Goal: Task Accomplishment & Management: Manage account settings

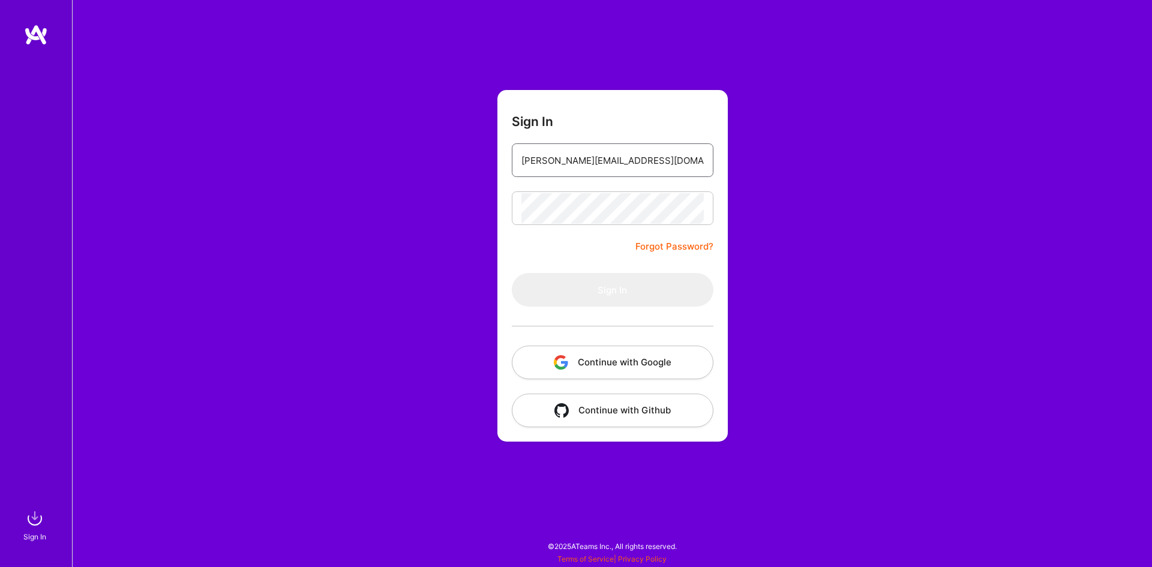
click at [622, 167] on input "james.lee0432@gmail.com" at bounding box center [613, 160] width 182 height 31
click at [653, 163] on input "james.lee0432@gmail.com" at bounding box center [613, 160] width 182 height 31
type input "james.lee0432@gmail.com"
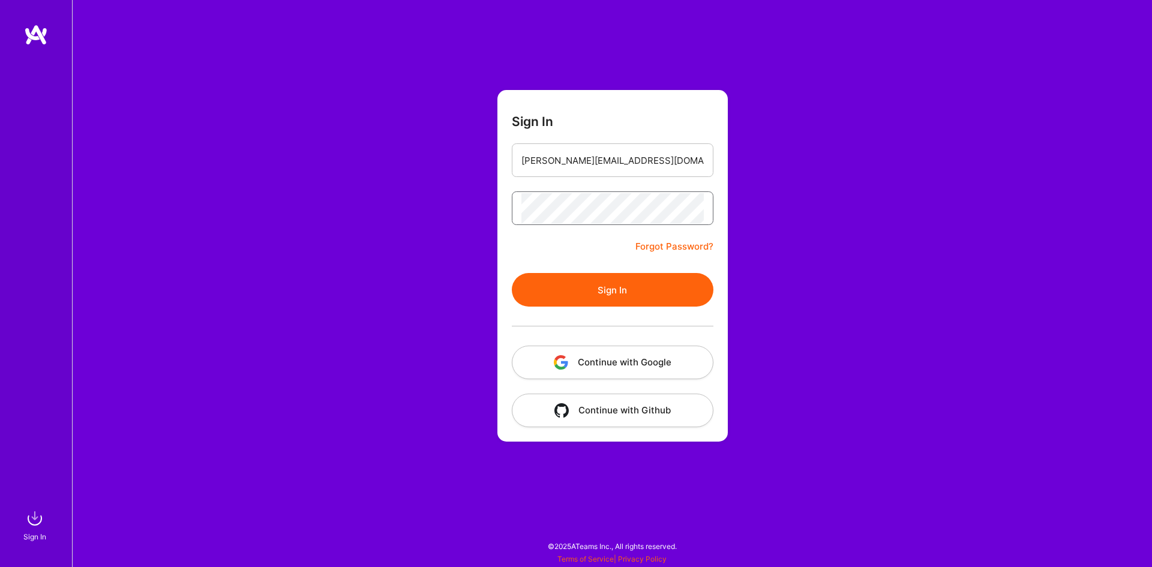
click at [512, 273] on button "Sign In" at bounding box center [613, 290] width 202 height 34
click at [685, 251] on link "Forgot Password?" at bounding box center [675, 246] width 78 height 14
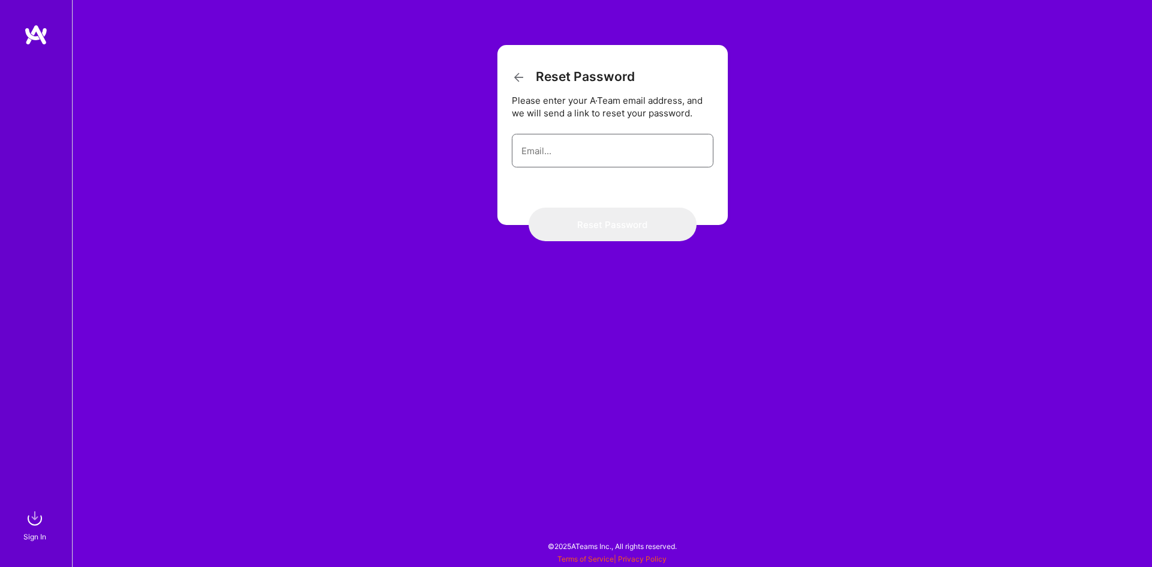
click at [545, 146] on input "email" at bounding box center [613, 151] width 182 height 31
type input "james.lee0432@gmail.com"
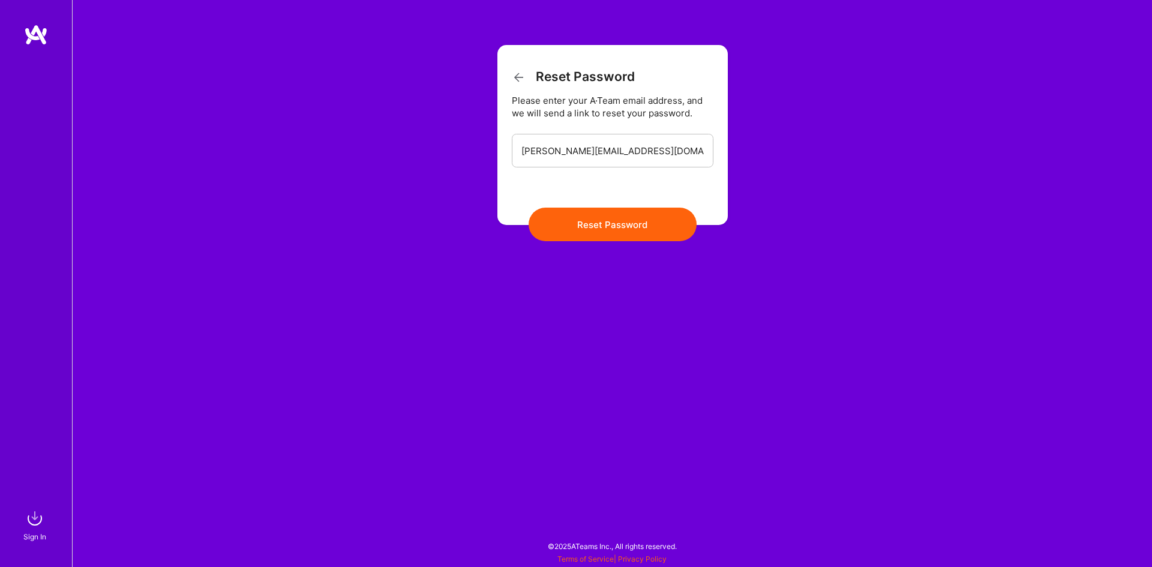
click at [611, 224] on button "Reset Password" at bounding box center [613, 225] width 168 height 34
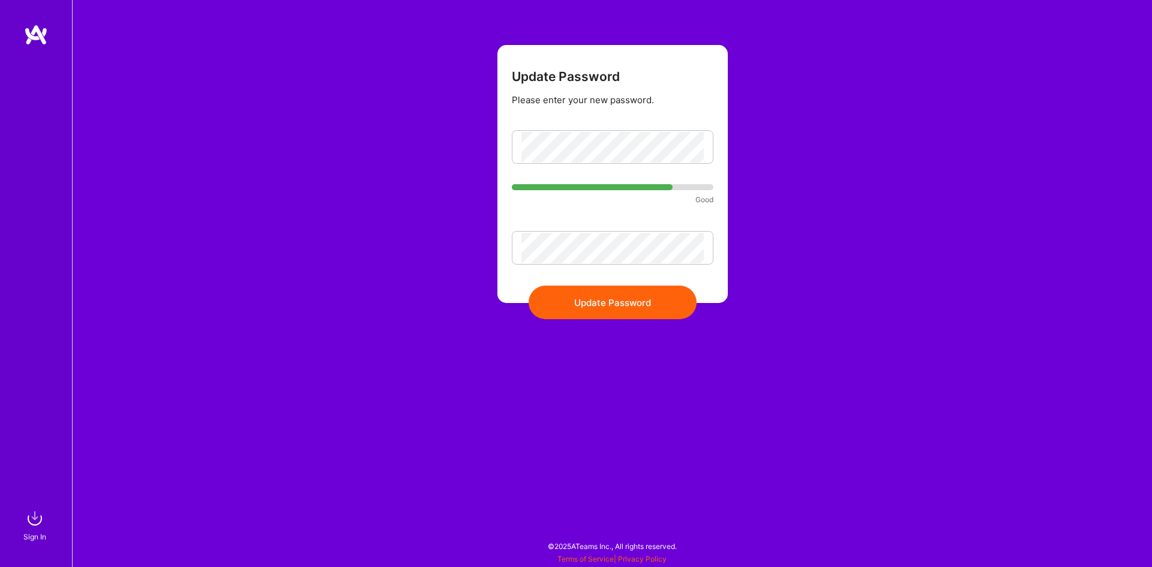
click at [593, 307] on button "Update Password" at bounding box center [613, 303] width 168 height 34
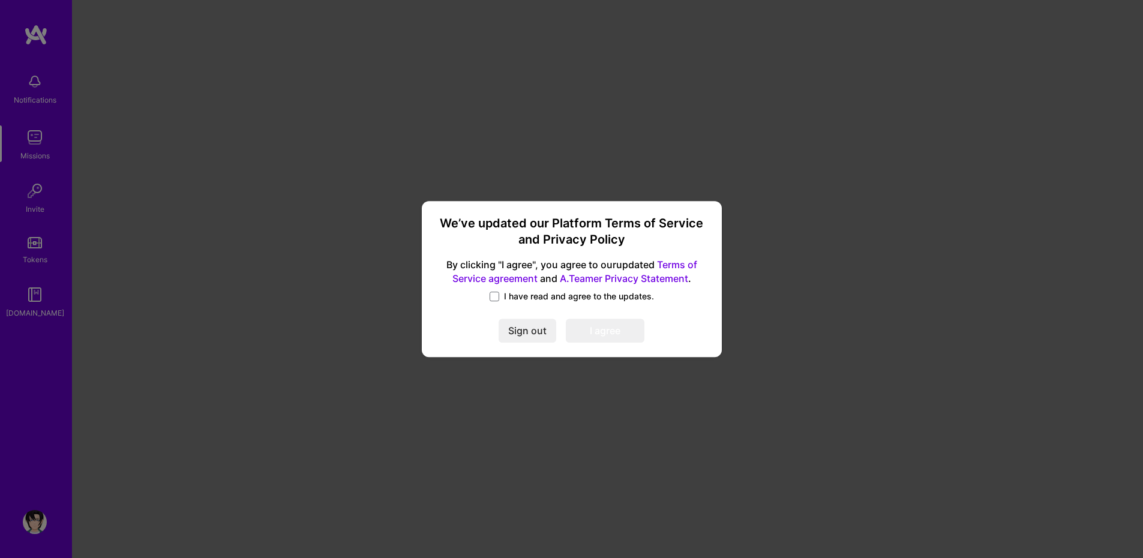
click at [514, 301] on span "I have read and agree to the updates." at bounding box center [579, 297] width 150 height 12
click at [0, 0] on input "I have read and agree to the updates." at bounding box center [0, 0] width 0 height 0
click at [621, 327] on button "I agree" at bounding box center [605, 331] width 79 height 24
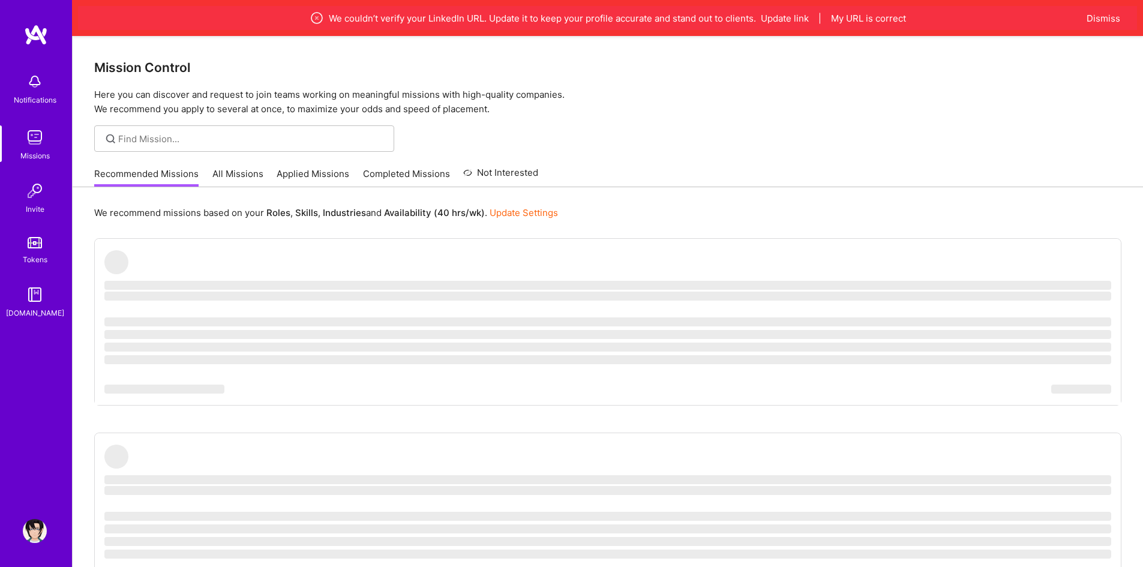
click at [38, 541] on img at bounding box center [35, 531] width 24 height 24
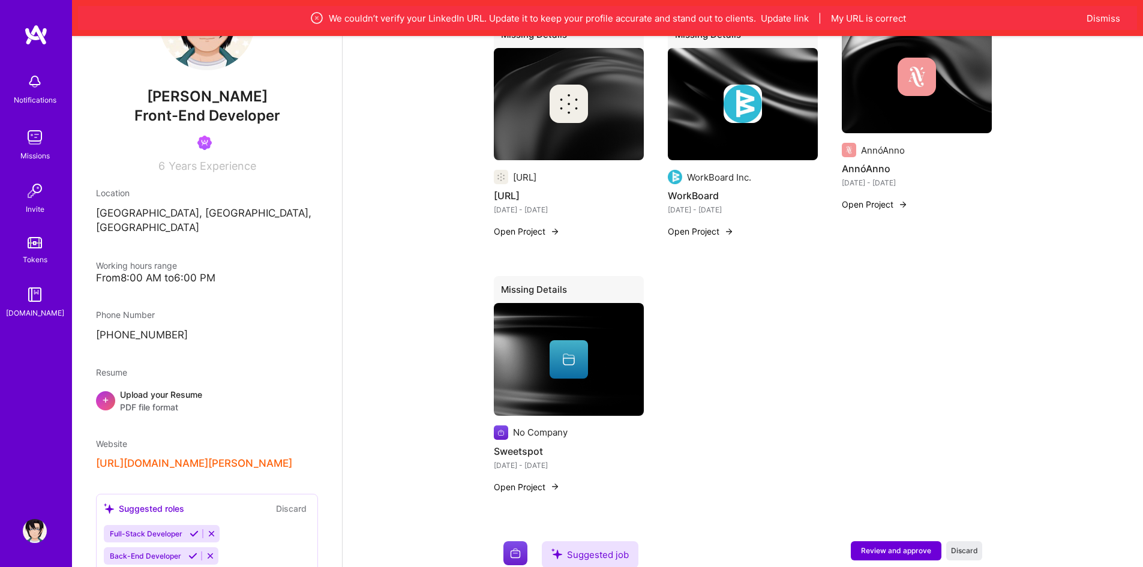
scroll to position [120, 0]
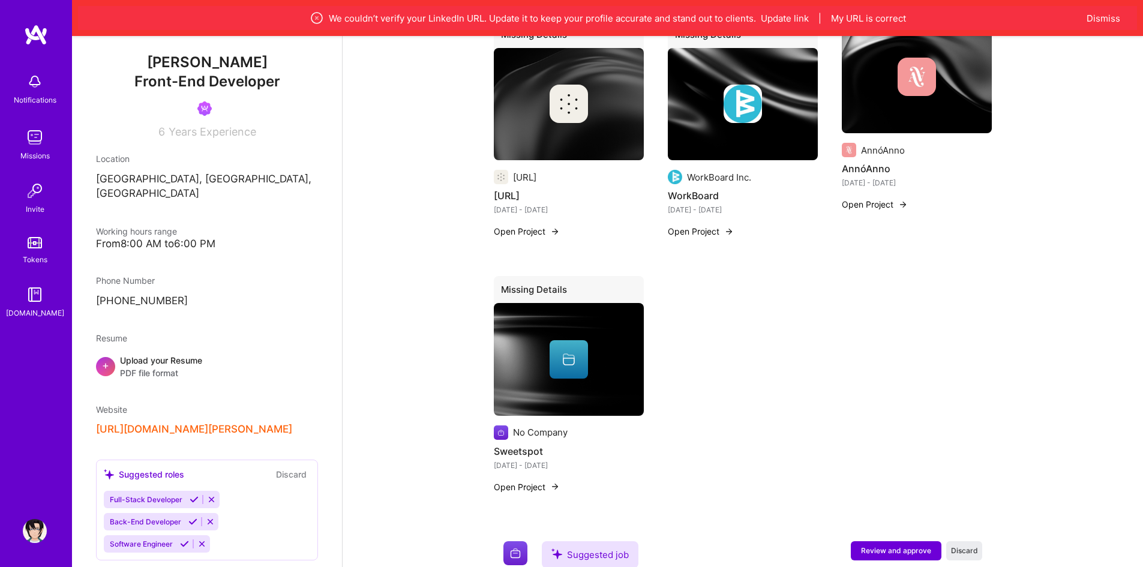
click at [156, 423] on button "[URL][DOMAIN_NAME][PERSON_NAME]" at bounding box center [194, 429] width 196 height 13
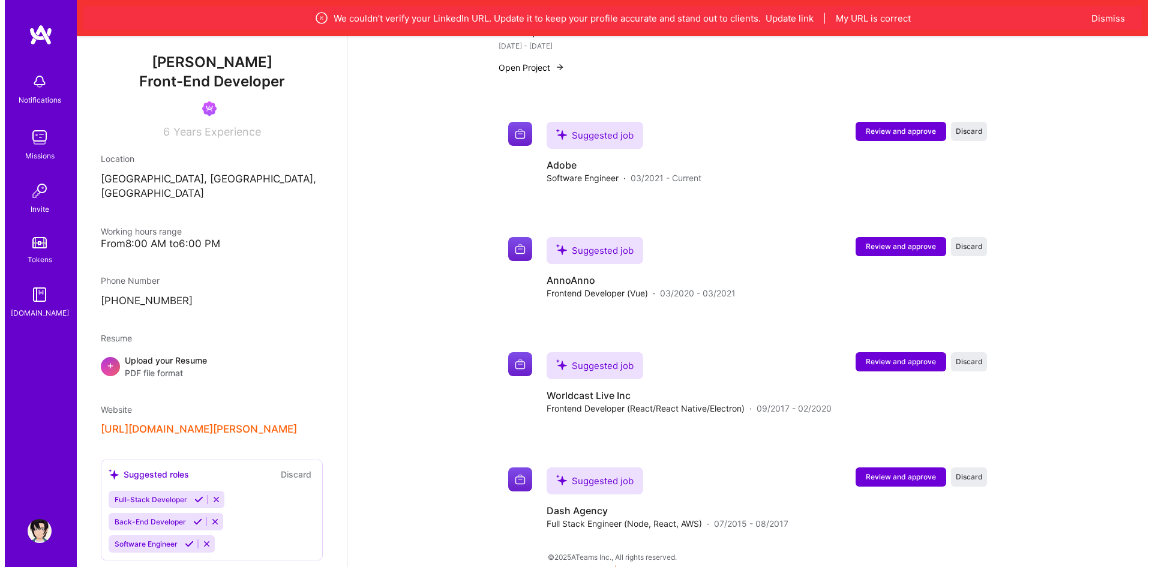
scroll to position [900, 0]
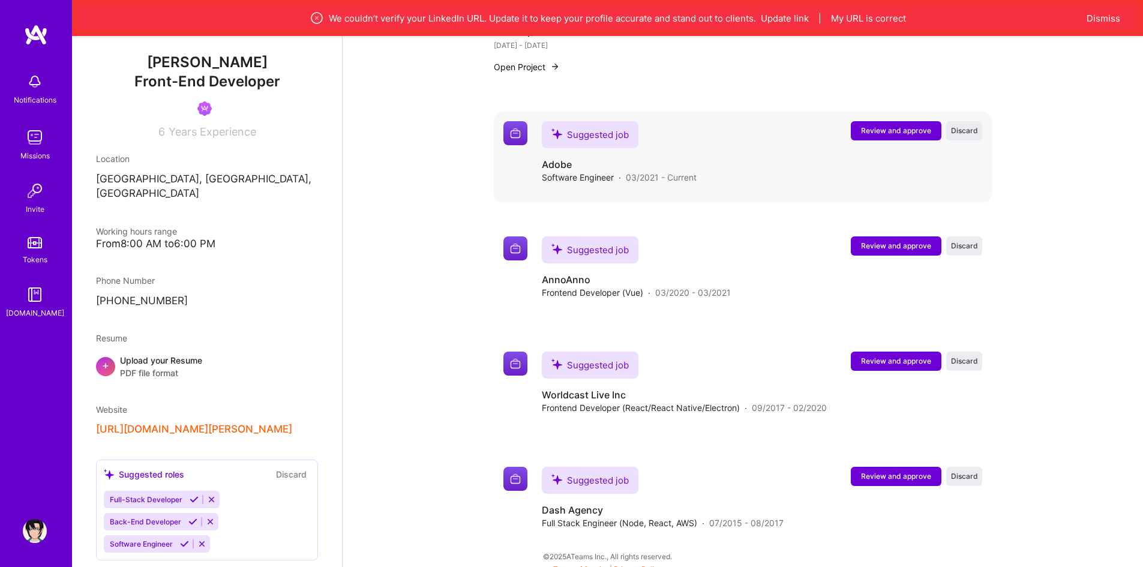
click at [905, 136] on span "Review and approve" at bounding box center [896, 130] width 70 height 10
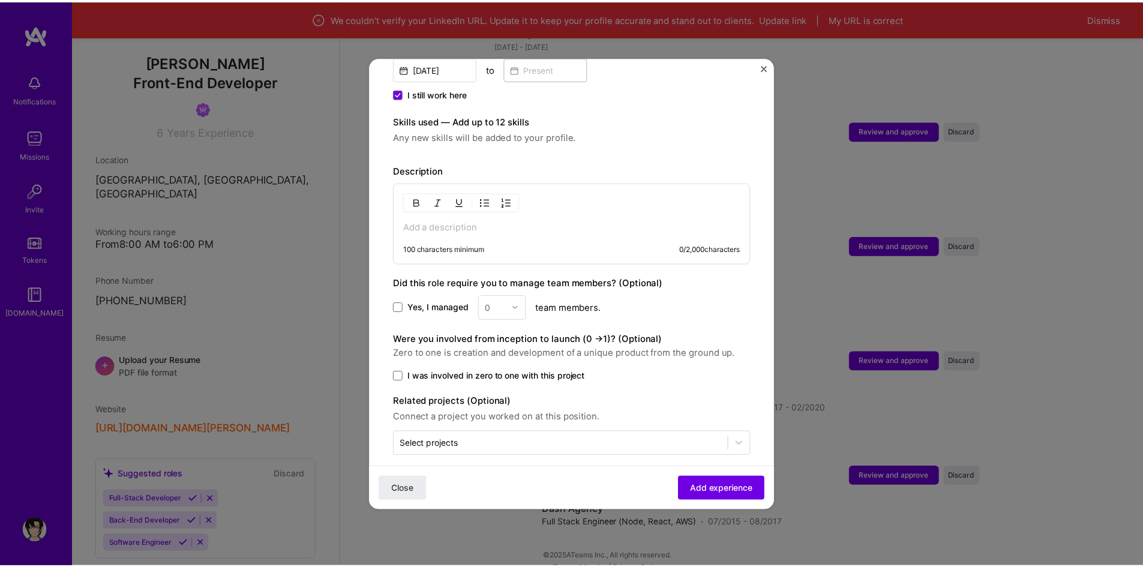
scroll to position [372, 0]
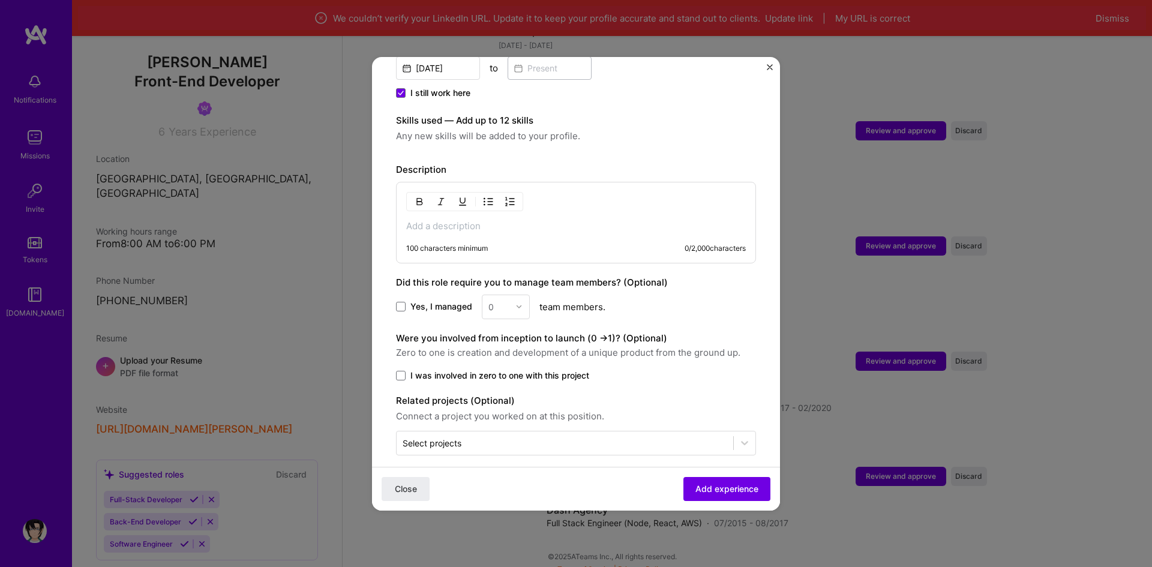
click at [769, 65] on img "Close" at bounding box center [770, 67] width 6 height 6
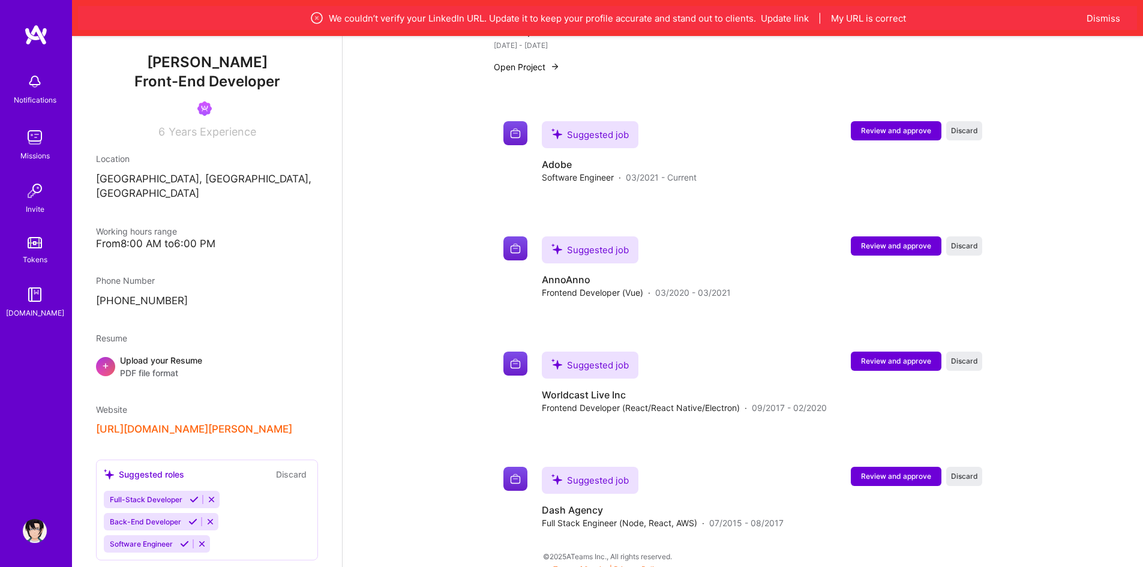
click at [23, 139] on img at bounding box center [35, 137] width 24 height 24
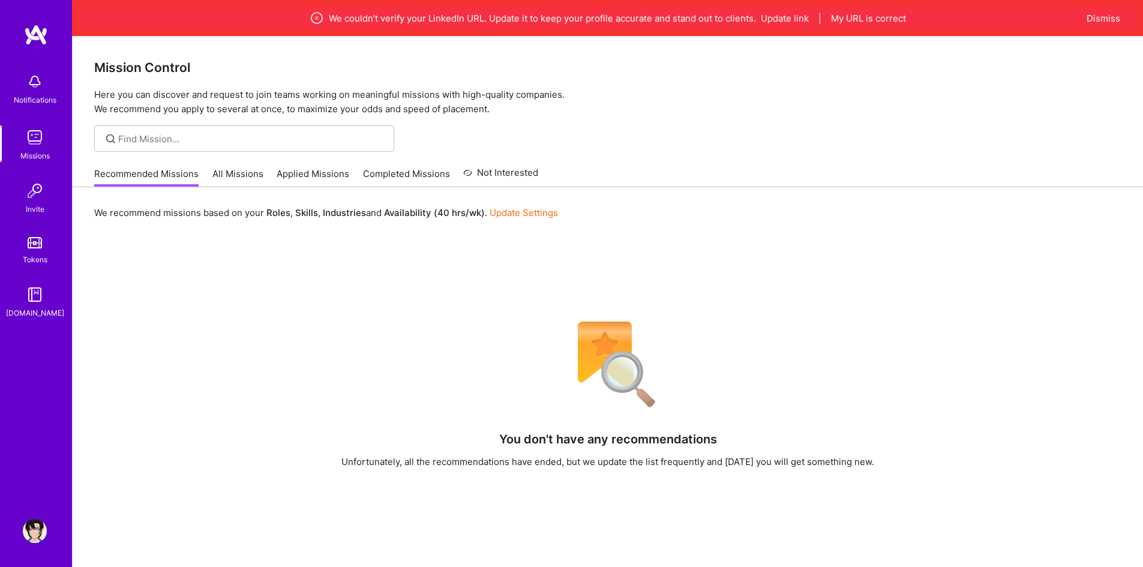
click at [519, 209] on link "Update Settings" at bounding box center [524, 212] width 68 height 11
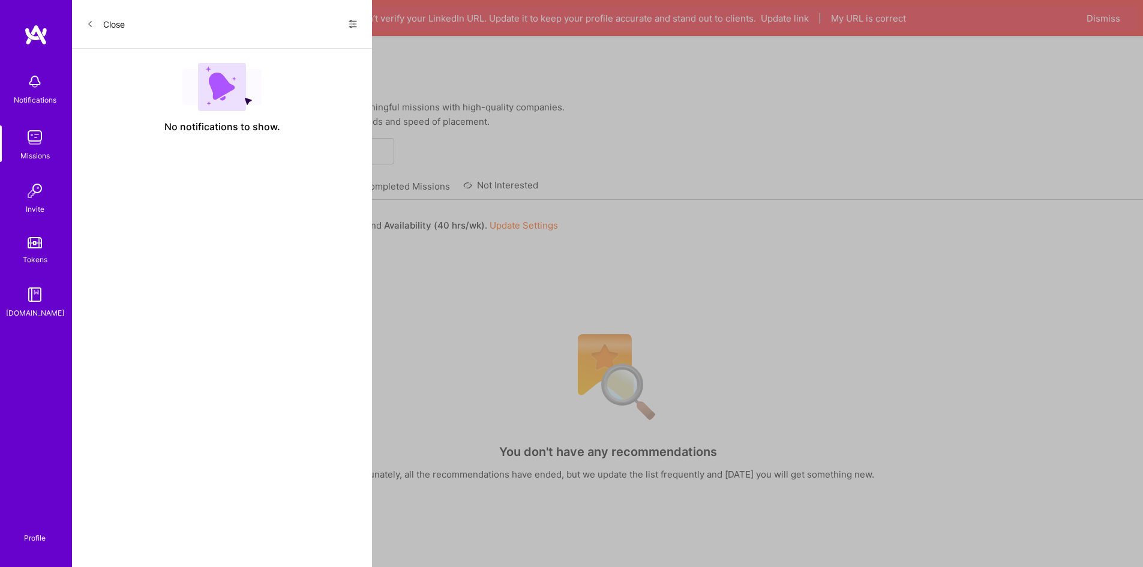
select select "CA"
select select "Right Now"
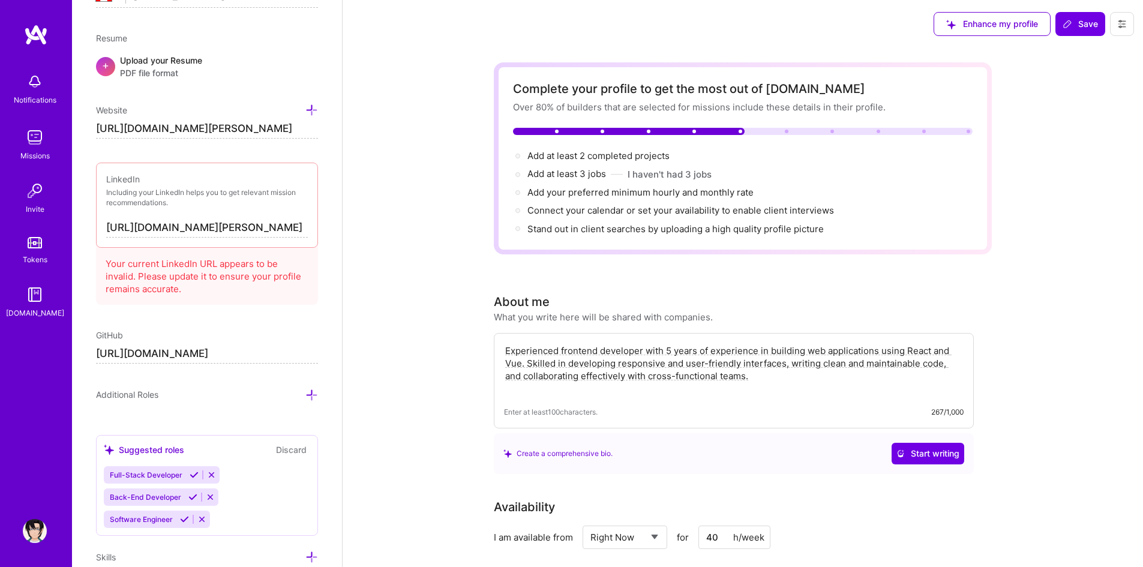
scroll to position [525, 0]
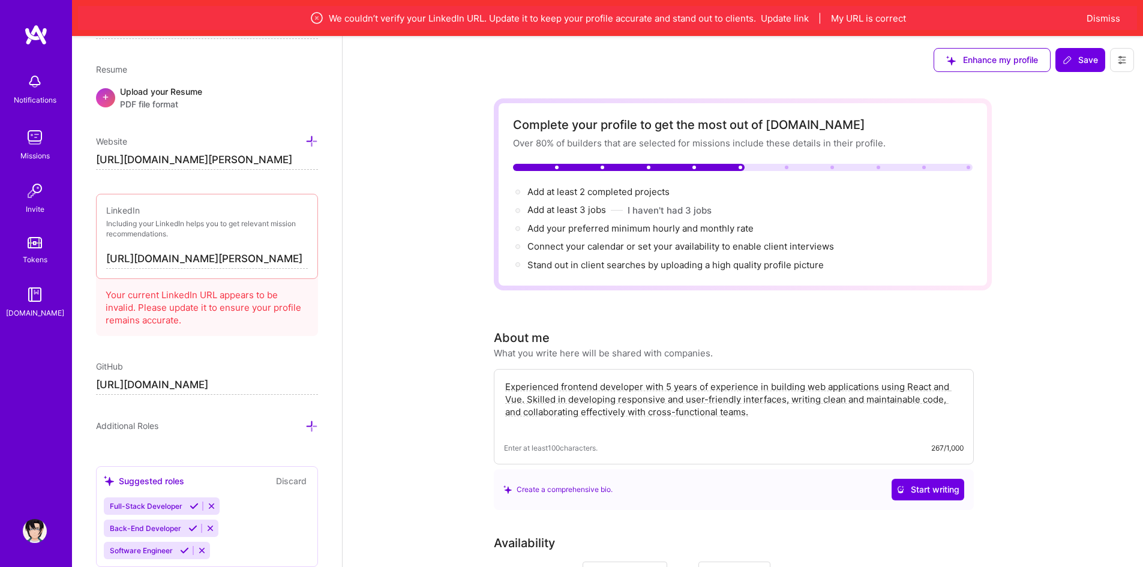
click at [217, 277] on div "LinkedIn Including your LinkedIn helps you to get relevant mission recommendati…" at bounding box center [207, 236] width 222 height 85
click at [218, 254] on input "[URL][DOMAIN_NAME][PERSON_NAME]" at bounding box center [207, 259] width 202 height 19
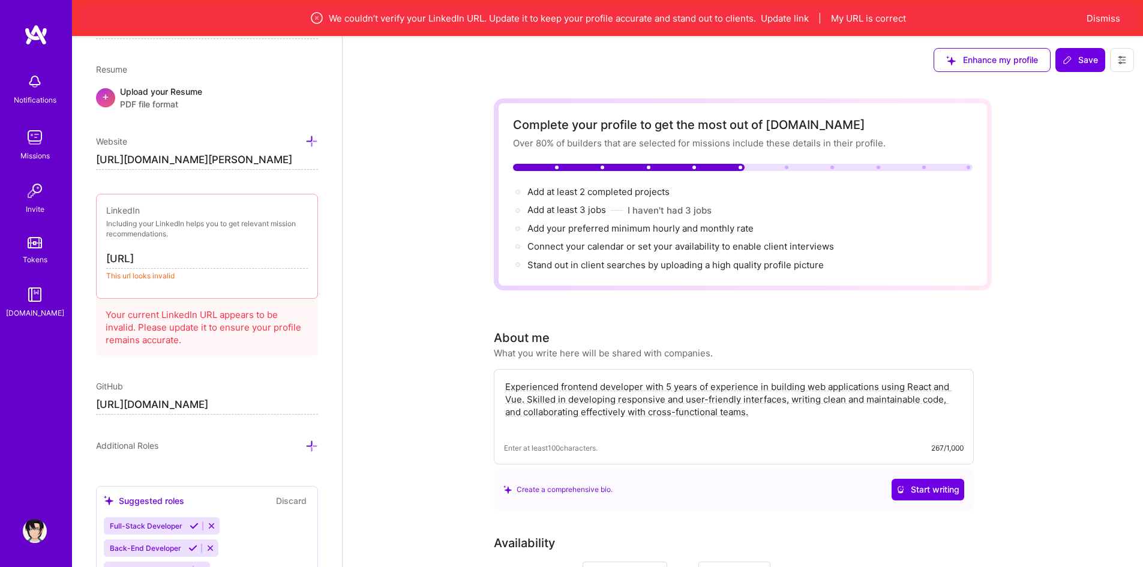
click at [140, 257] on input "[URL]" at bounding box center [207, 259] width 202 height 19
click at [139, 257] on input "[URL]" at bounding box center [207, 259] width 202 height 19
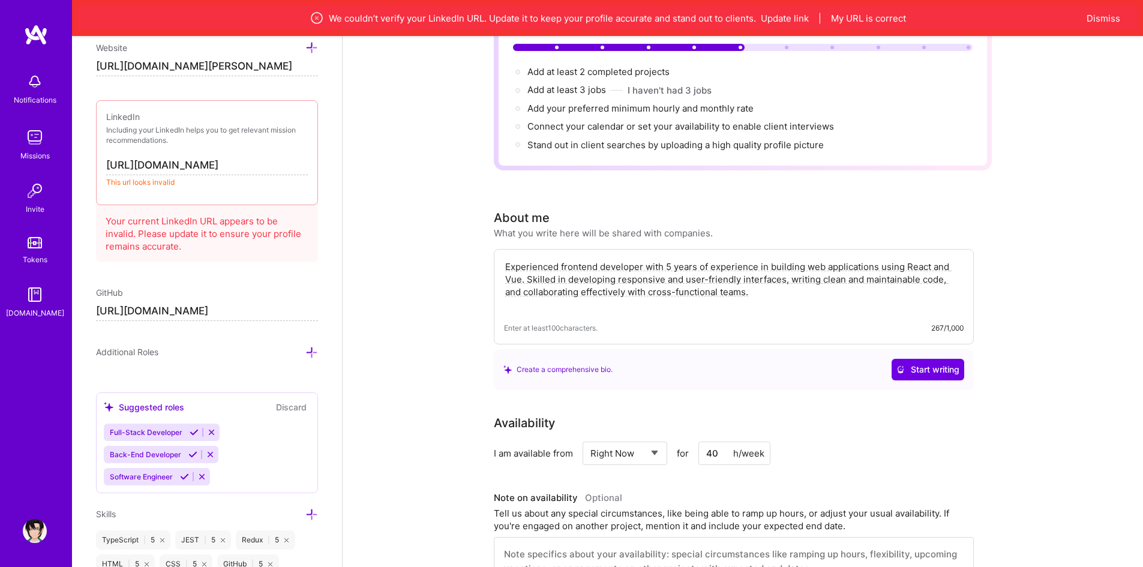
scroll to position [645, 0]
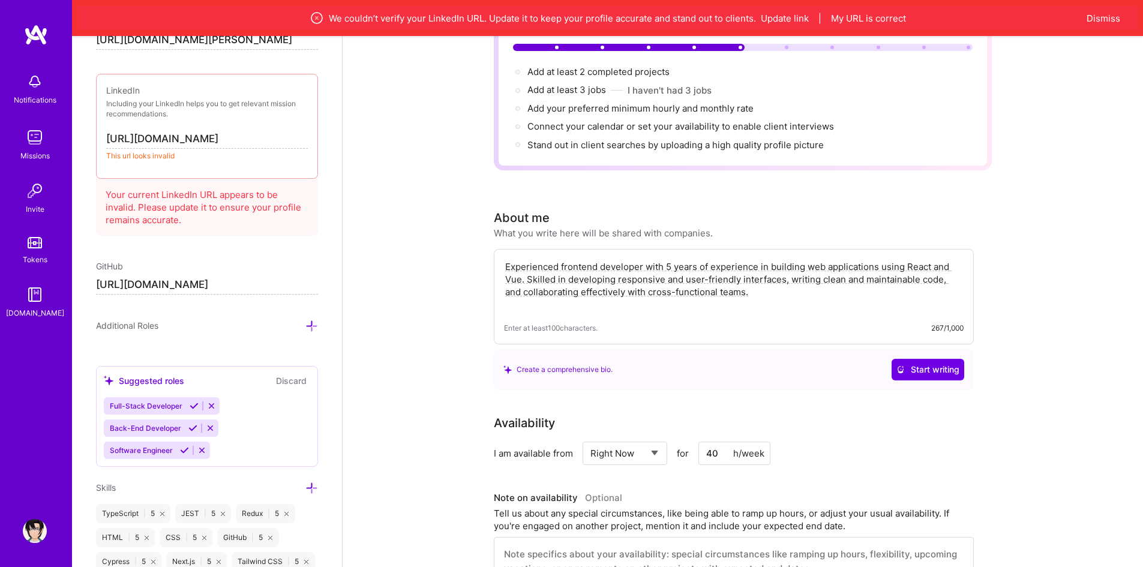
click at [237, 280] on input "[URL][DOMAIN_NAME]" at bounding box center [207, 285] width 222 height 19
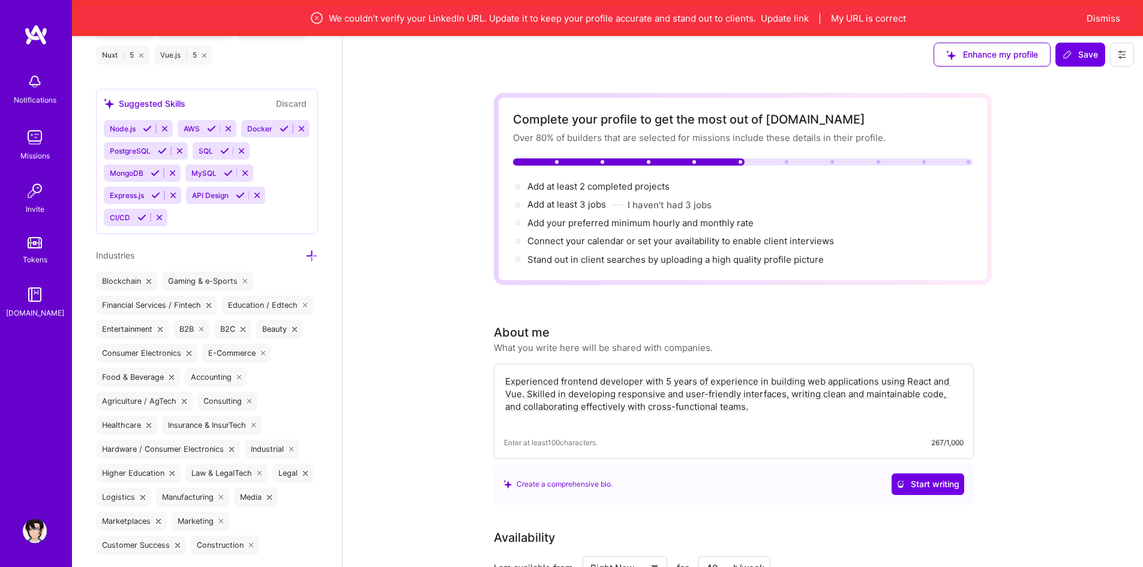
scroll to position [0, 0]
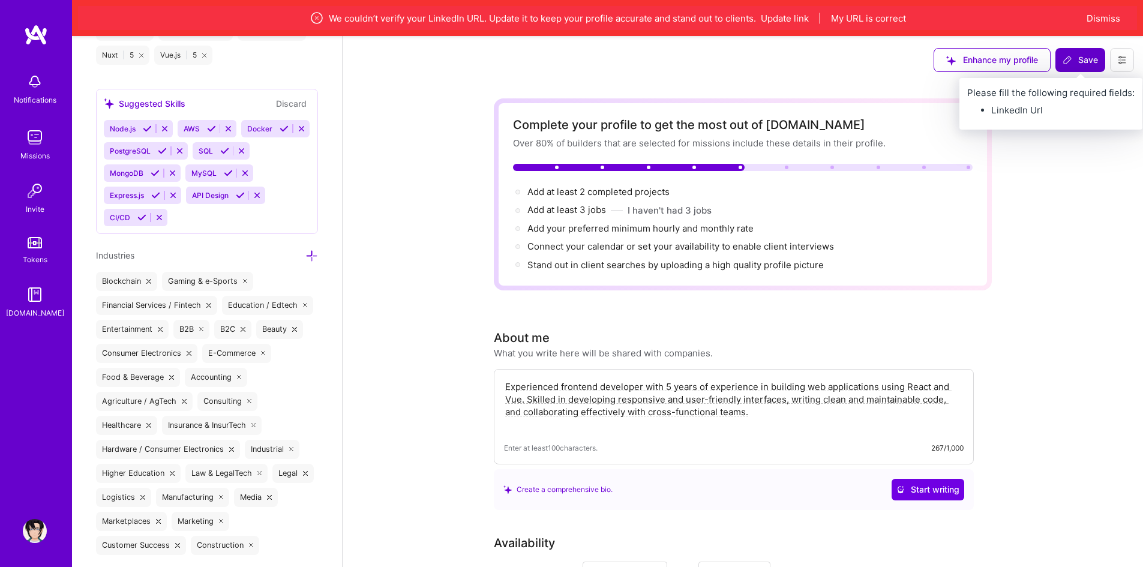
click at [1083, 53] on button "Save" at bounding box center [1081, 60] width 50 height 24
click at [1081, 54] on span "Save" at bounding box center [1080, 60] width 35 height 12
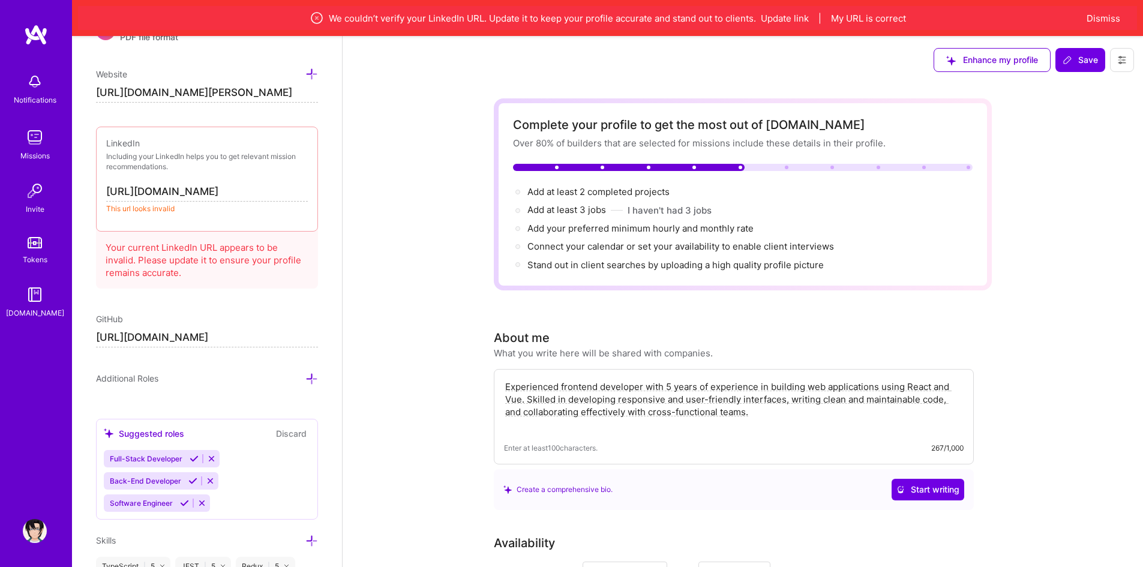
scroll to position [587, 0]
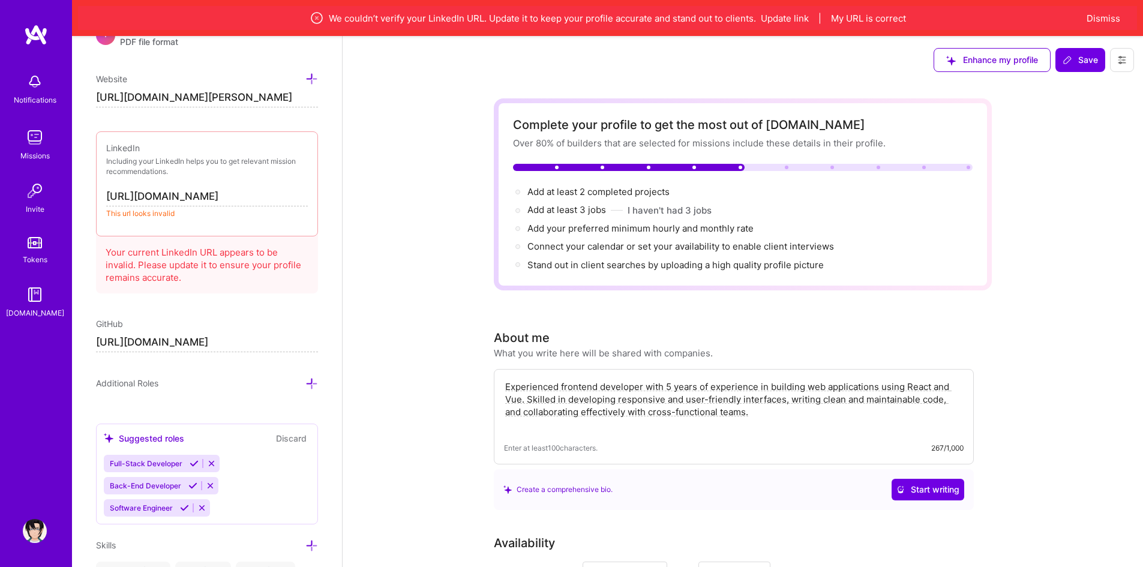
click at [208, 194] on input "[URL][DOMAIN_NAME]" at bounding box center [207, 196] width 202 height 19
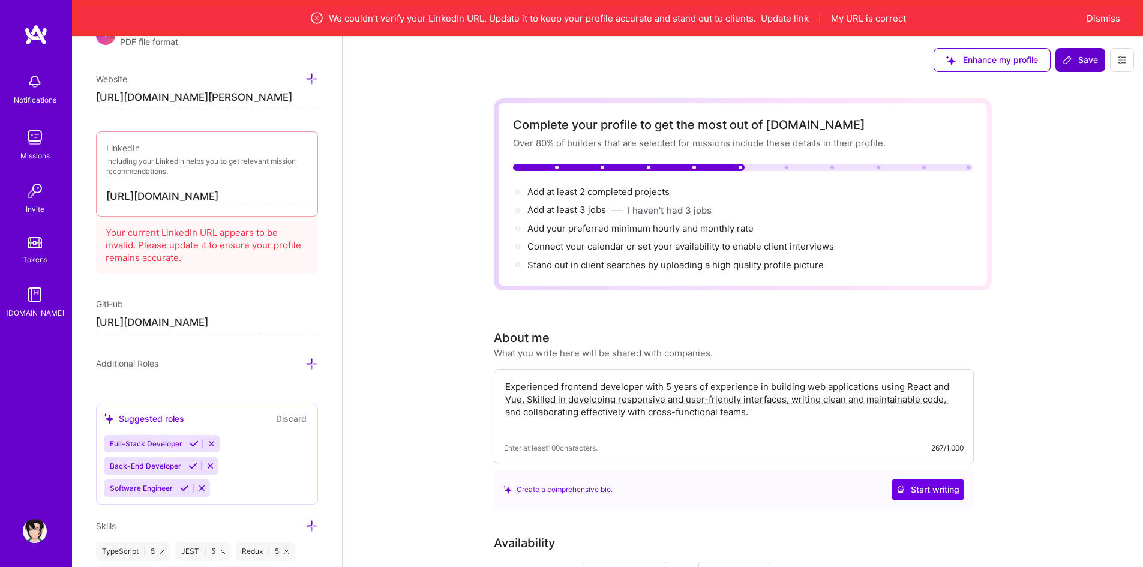
click at [1086, 62] on span "Save" at bounding box center [1080, 60] width 35 height 12
click at [190, 100] on input "[URL][DOMAIN_NAME][PERSON_NAME]" at bounding box center [207, 97] width 222 height 19
click at [250, 191] on input "[URL][DOMAIN_NAME]" at bounding box center [207, 196] width 202 height 19
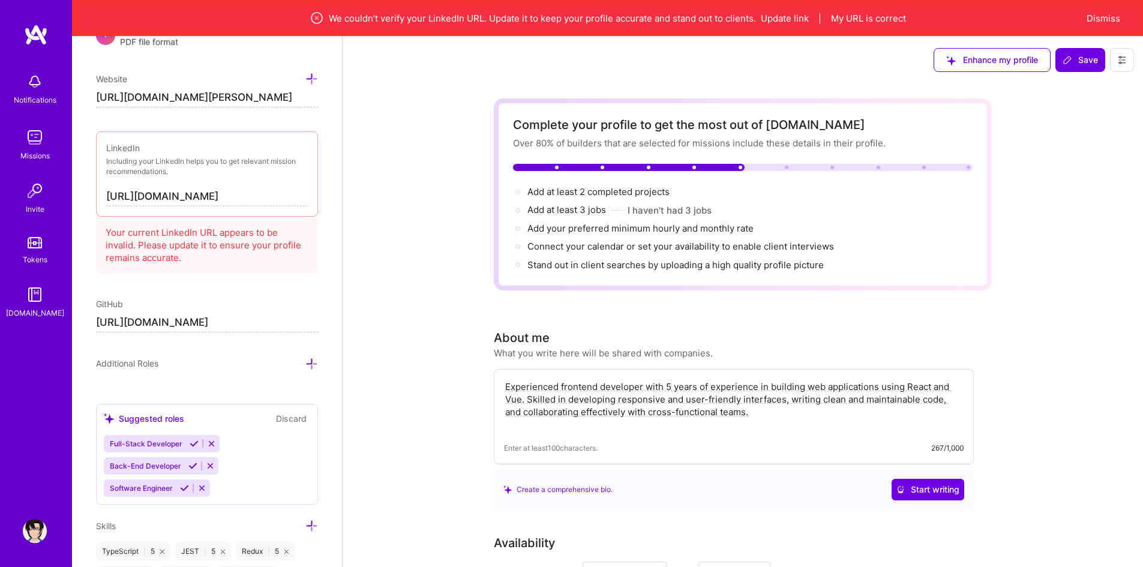
click at [250, 190] on input "[URL][DOMAIN_NAME]" at bounding box center [207, 196] width 202 height 19
paste input "[DOMAIN_NAME][URL][PERSON_NAME]"
type input "[URL][DOMAIN_NAME][PERSON_NAME]"
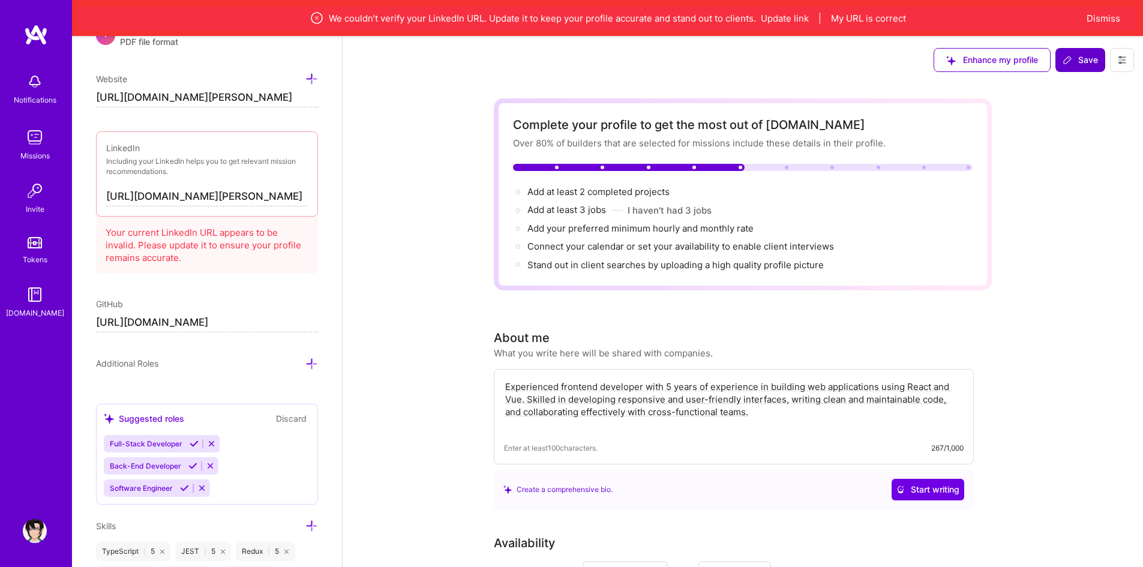
scroll to position [0, 0]
click at [1084, 54] on span "Save" at bounding box center [1080, 60] width 35 height 12
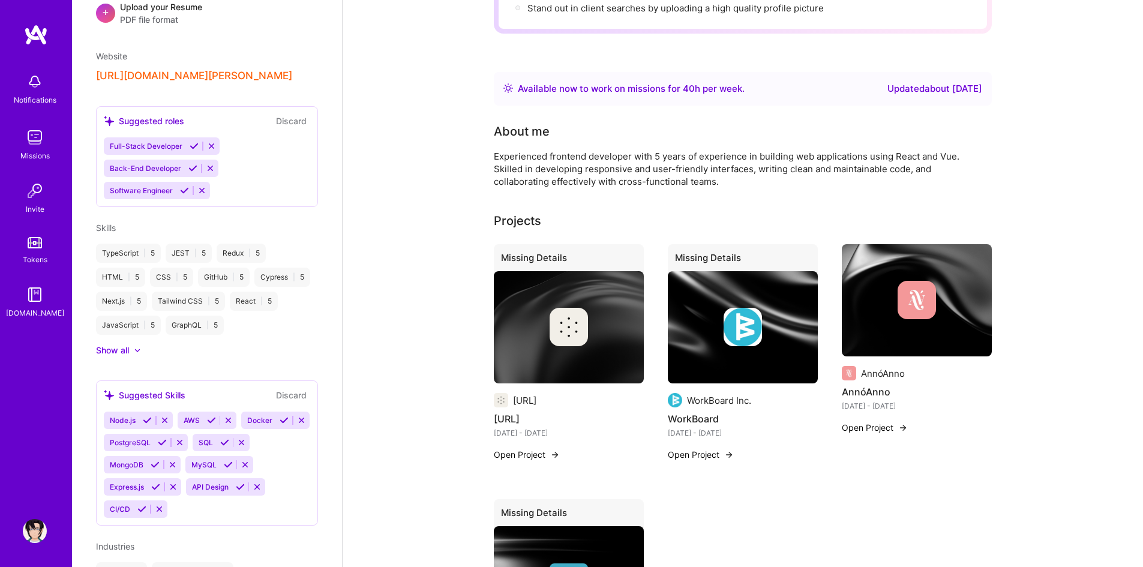
scroll to position [240, 0]
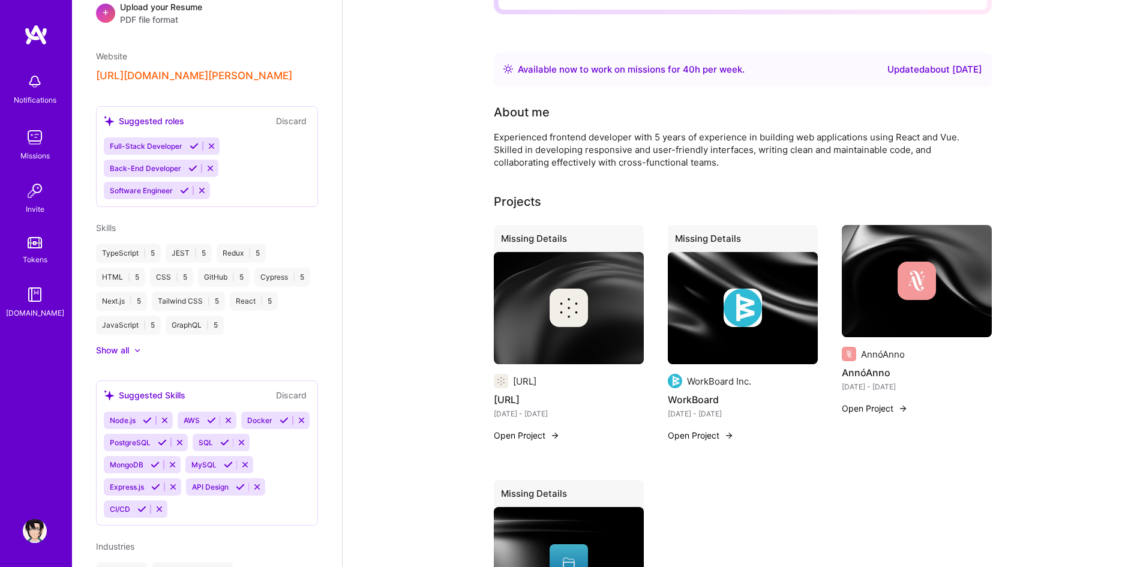
click at [941, 72] on div "Updated about [DATE]" at bounding box center [935, 69] width 95 height 14
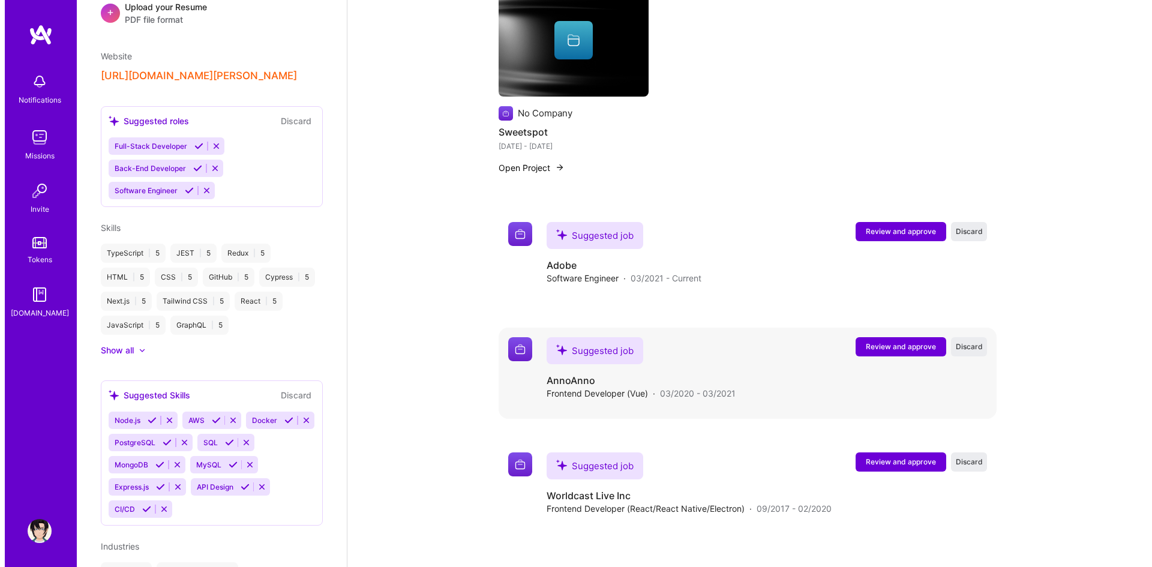
scroll to position [780, 0]
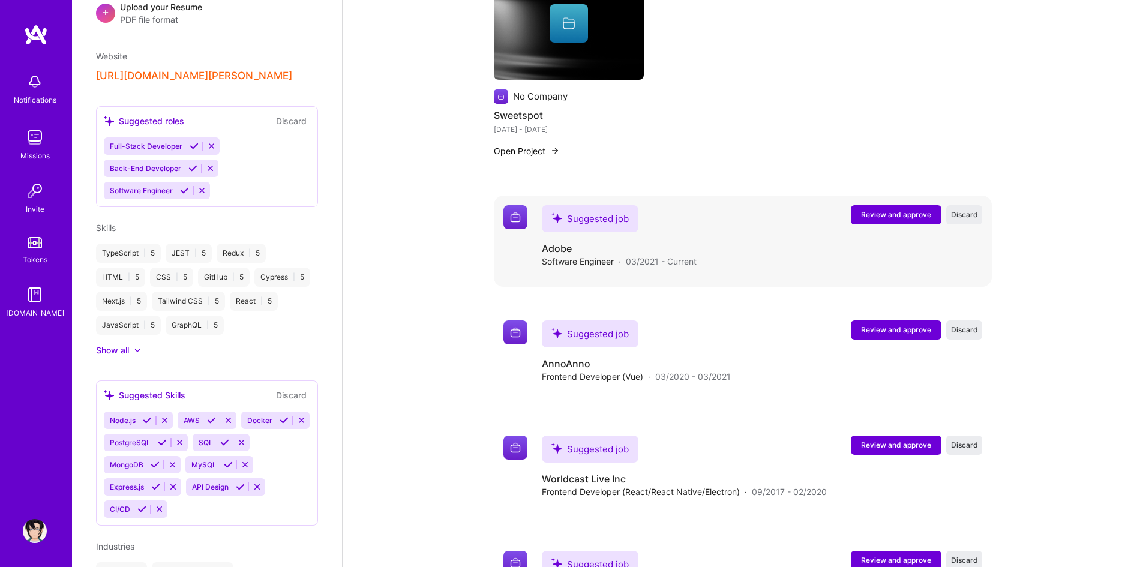
click at [918, 209] on span "Review and approve" at bounding box center [896, 214] width 70 height 10
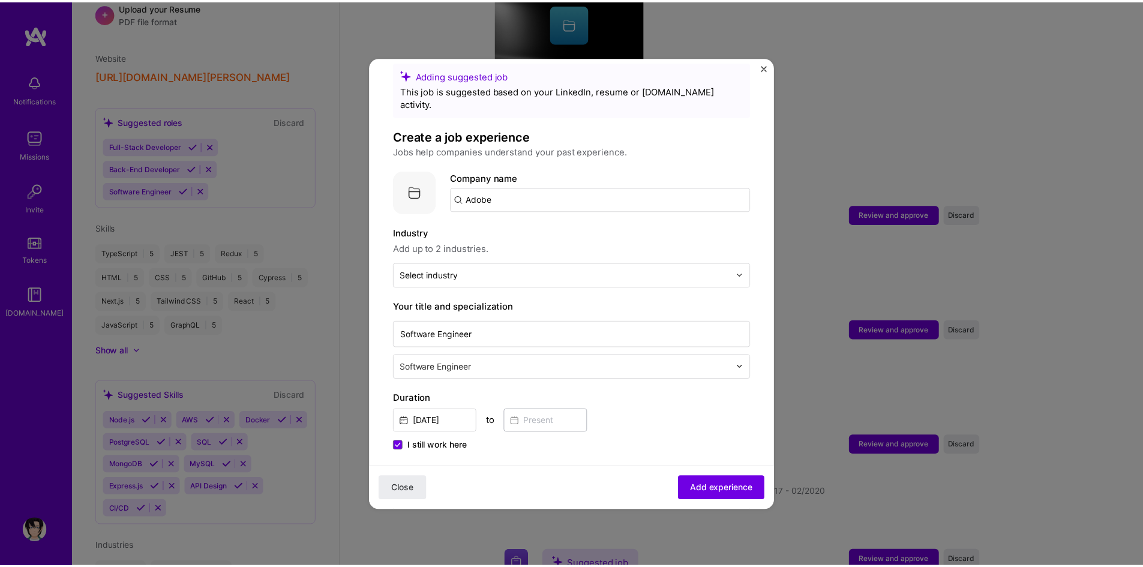
scroll to position [0, 0]
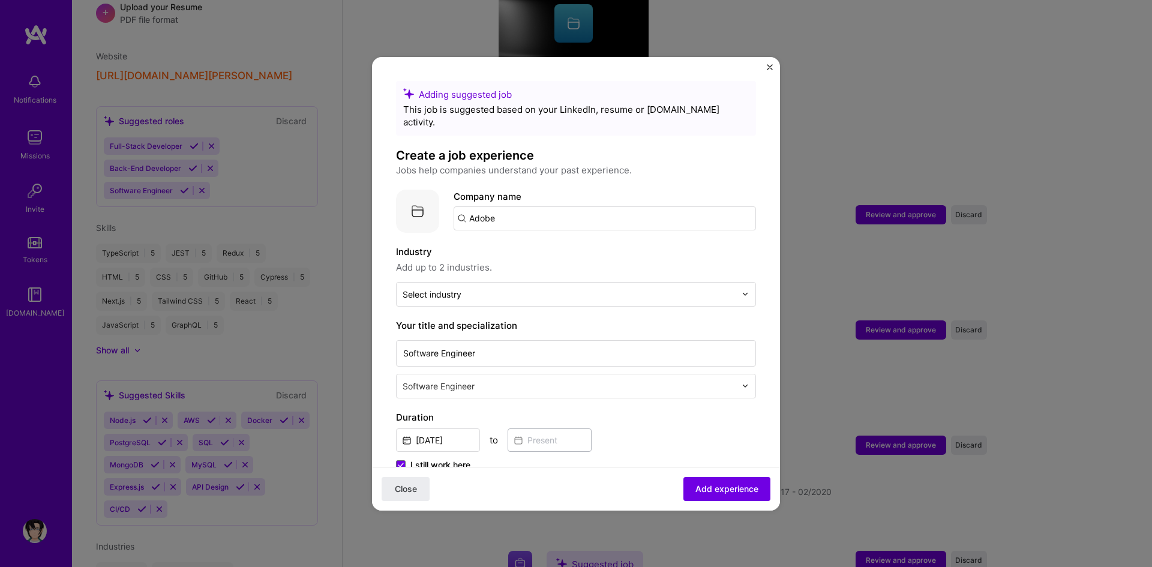
click at [768, 67] on img "Close" at bounding box center [770, 67] width 6 height 6
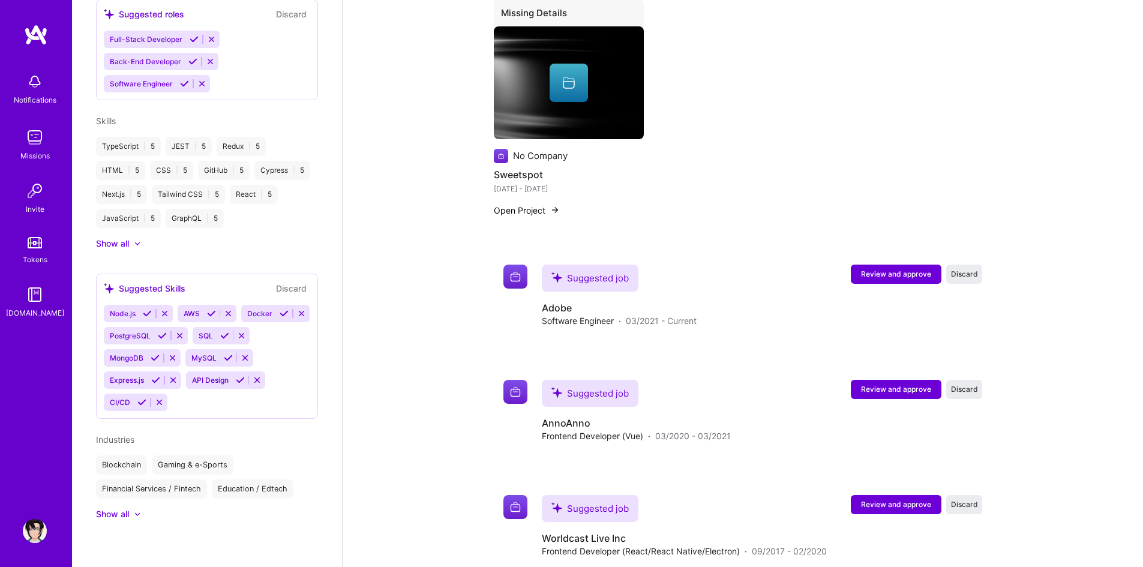
scroll to position [840, 0]
